Goal: Navigation & Orientation: Understand site structure

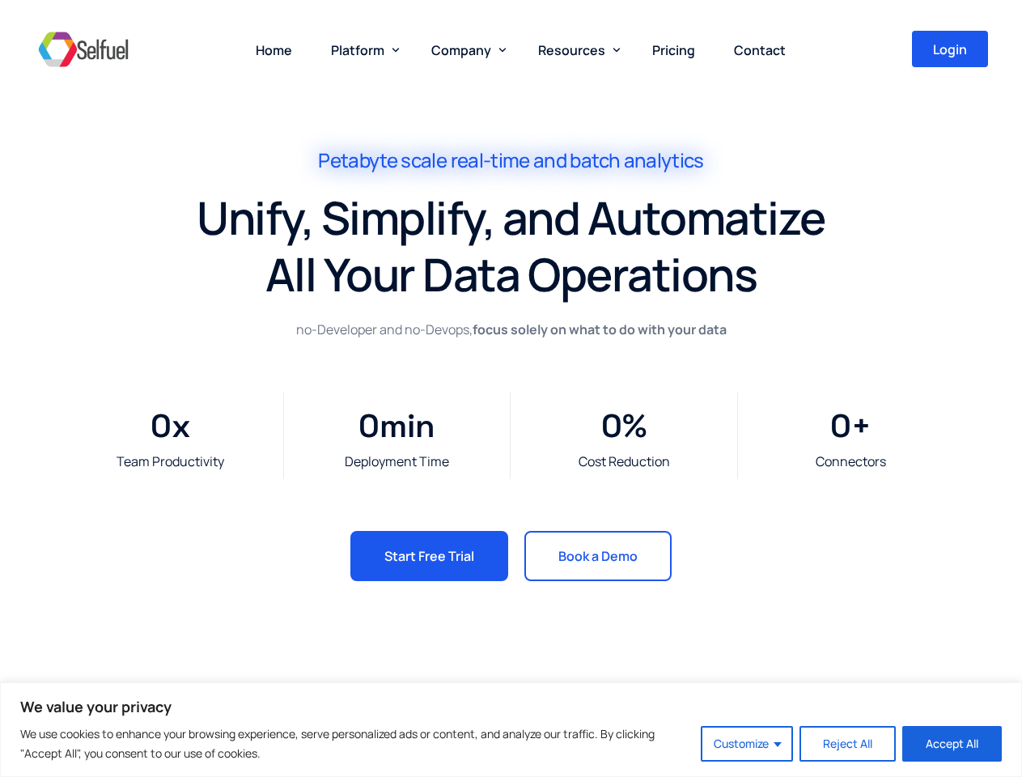
click at [511, 389] on div "Team Productivity 0 x Deployment Time 0 min Cost Reduction 0 % Connectors 0 +" at bounding box center [511, 436] width 971 height 190
click at [748, 744] on button "Customize" at bounding box center [747, 744] width 92 height 36
click at [362, 49] on span "Platform" at bounding box center [357, 50] width 53 height 18
click at [465, 49] on span "Company" at bounding box center [461, 50] width 60 height 18
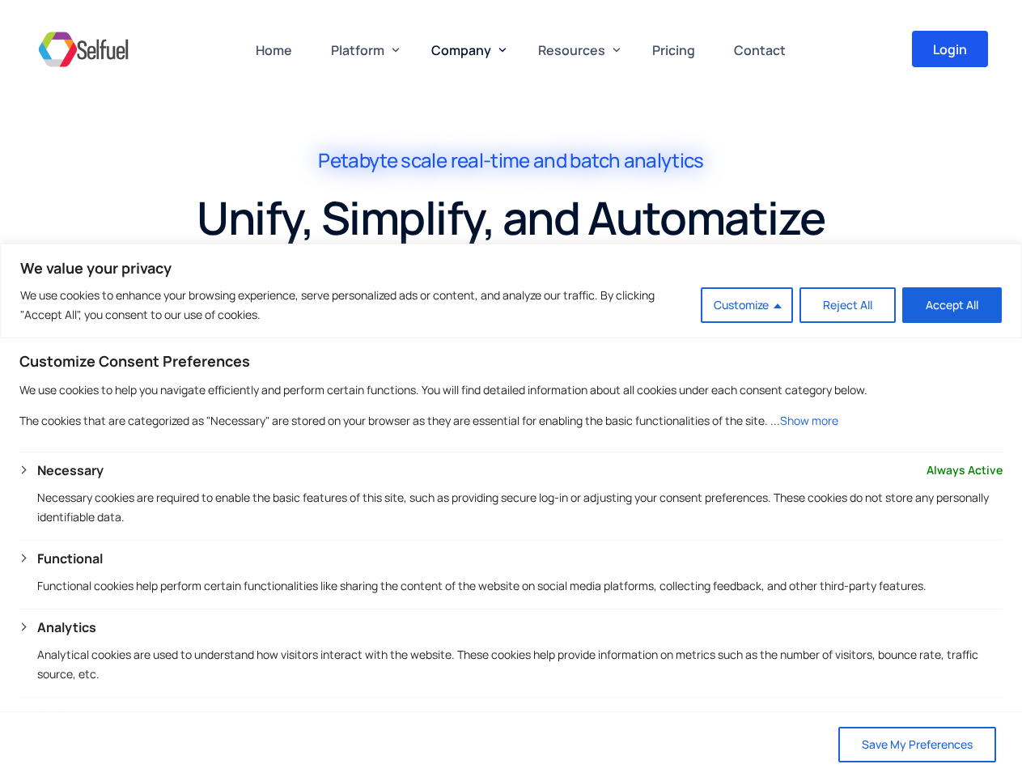
click at [576, 49] on span "Resources" at bounding box center [571, 50] width 67 height 18
